Goal: Task Accomplishment & Management: Use online tool/utility

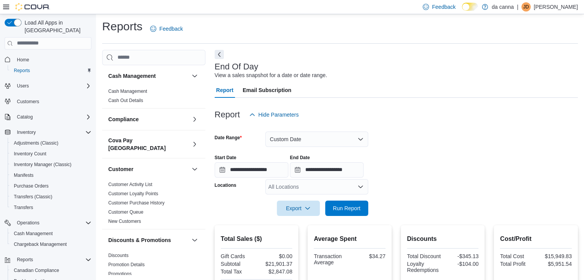
scroll to position [3, 0]
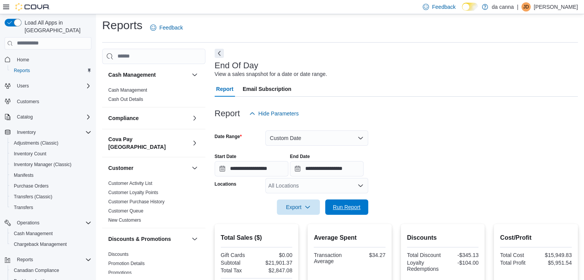
drag, startPoint x: 347, startPoint y: 206, endPoint x: 379, endPoint y: 192, distance: 35.6
click at [347, 206] on span "Run Report" at bounding box center [347, 207] width 28 height 8
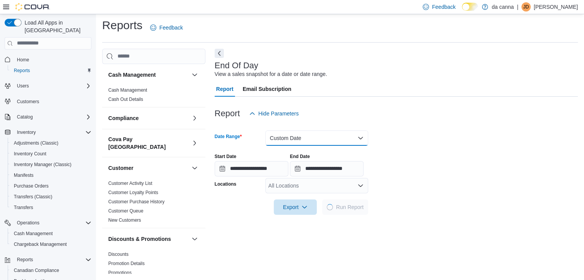
click at [346, 137] on button "Custom Date" at bounding box center [316, 137] width 103 height 15
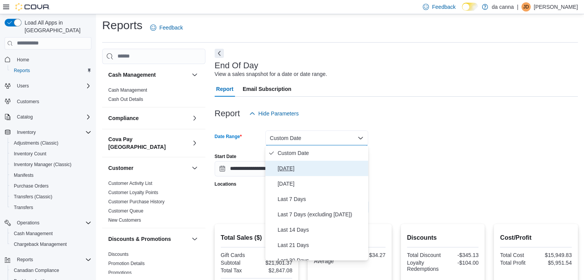
click at [332, 162] on button "[DATE]" at bounding box center [316, 168] width 103 height 15
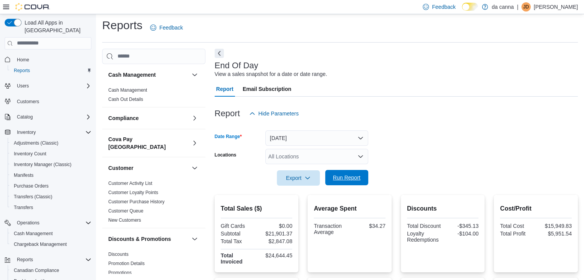
drag, startPoint x: 329, startPoint y: 191, endPoint x: 340, endPoint y: 181, distance: 15.3
click at [330, 191] on div at bounding box center [396, 190] width 363 height 9
click at [345, 176] on span "Run Report" at bounding box center [347, 178] width 28 height 8
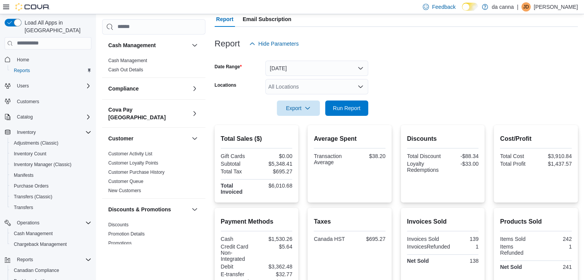
scroll to position [3, 0]
